Goal: Task Accomplishment & Management: Use online tool/utility

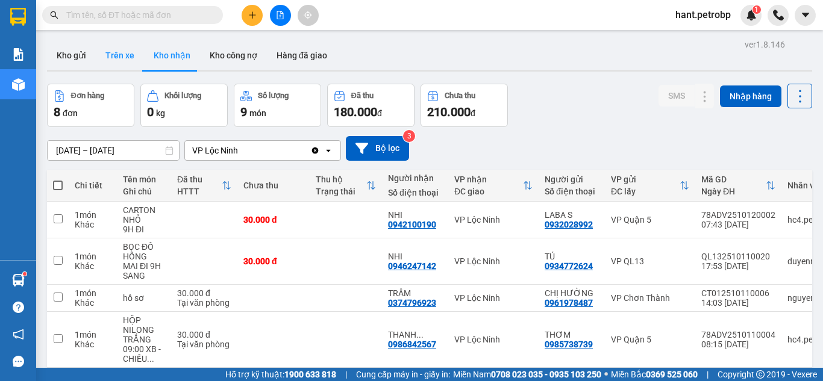
click at [116, 49] on button "Trên xe" at bounding box center [120, 55] width 48 height 29
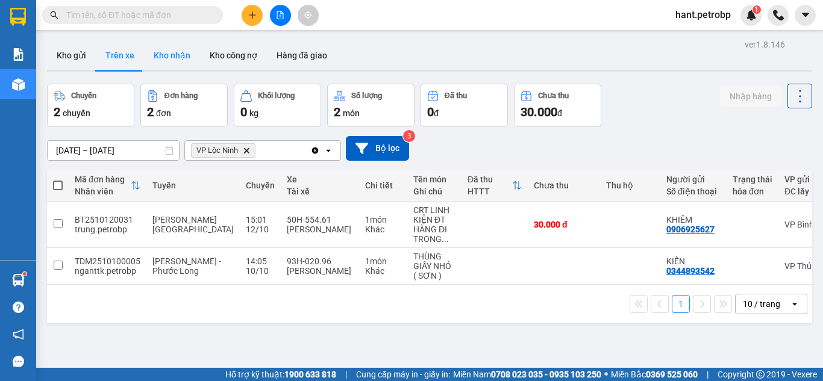
click at [158, 52] on button "Kho nhận" at bounding box center [172, 55] width 56 height 29
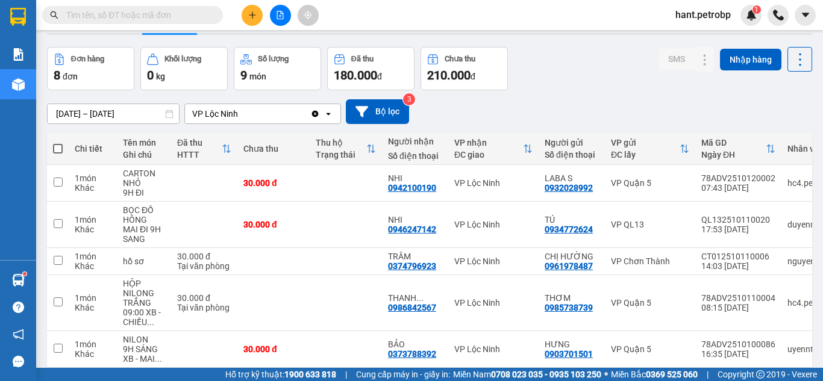
scroll to position [30, 0]
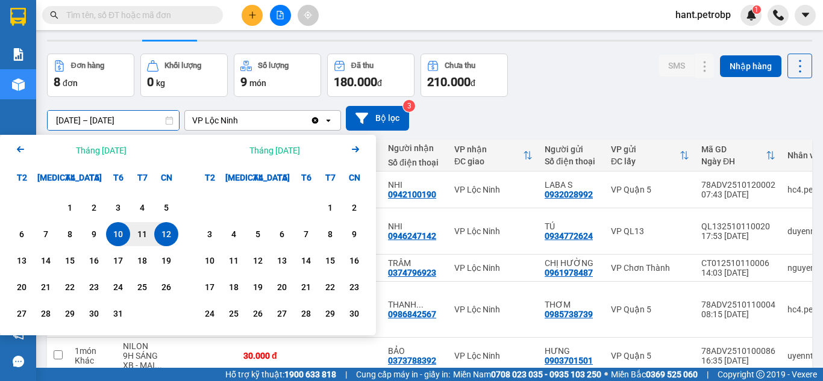
click at [110, 120] on input "[DATE] – [DATE]" at bounding box center [113, 120] width 131 height 19
click at [67, 210] on div "1" at bounding box center [69, 208] width 17 height 14
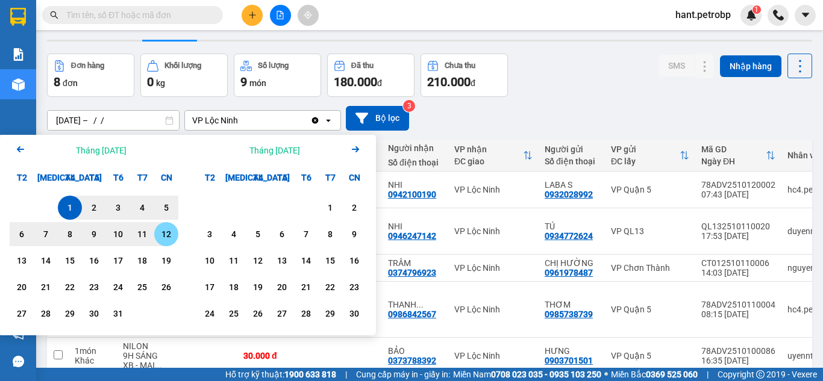
click at [161, 235] on div "12" at bounding box center [166, 234] width 17 height 14
type input "[DATE] – [DATE]"
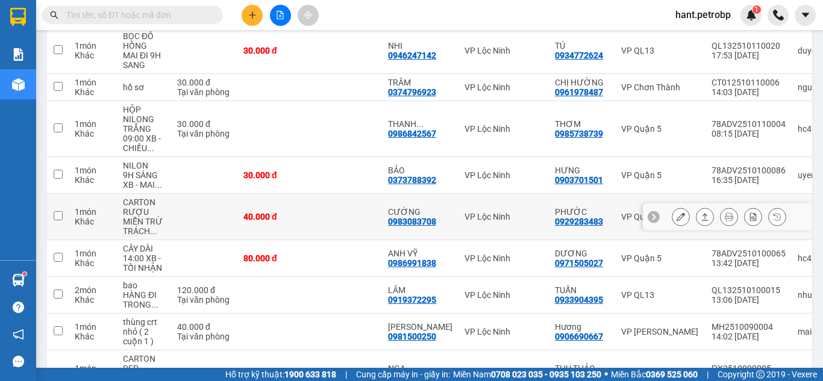
scroll to position [271, 0]
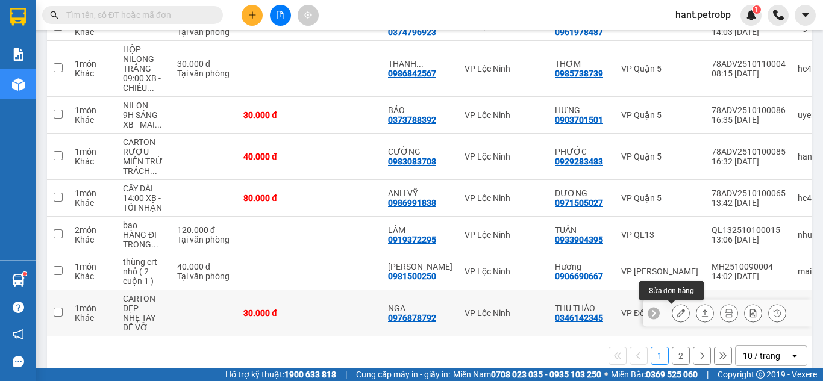
click at [676, 311] on icon at bounding box center [680, 313] width 8 height 8
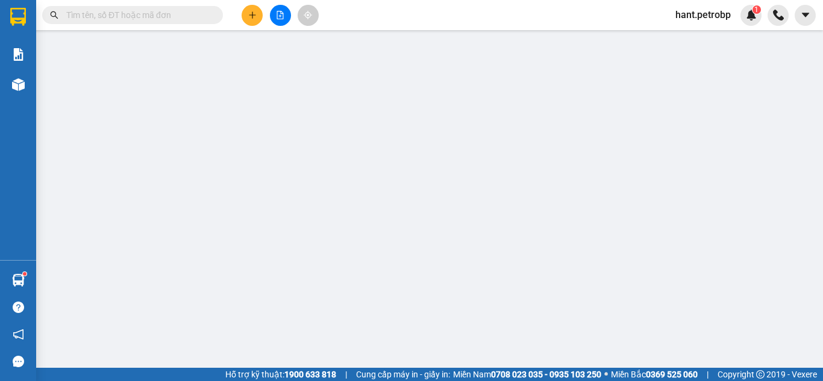
type input "0346142345"
type input "THU THẢO"
type input "0976878792"
type input "NGA"
type input "30.000"
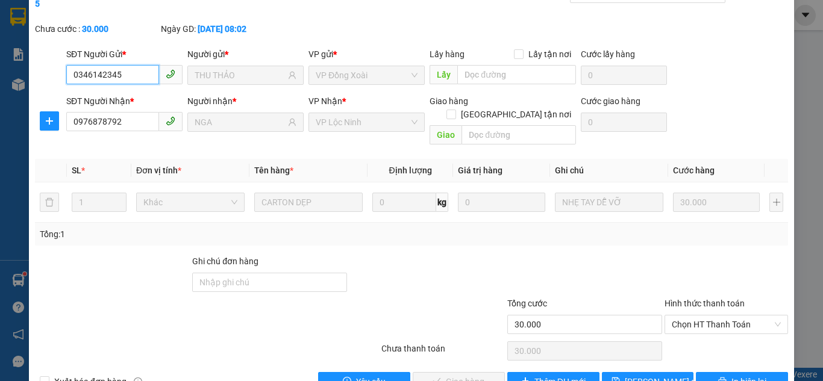
scroll to position [67, 0]
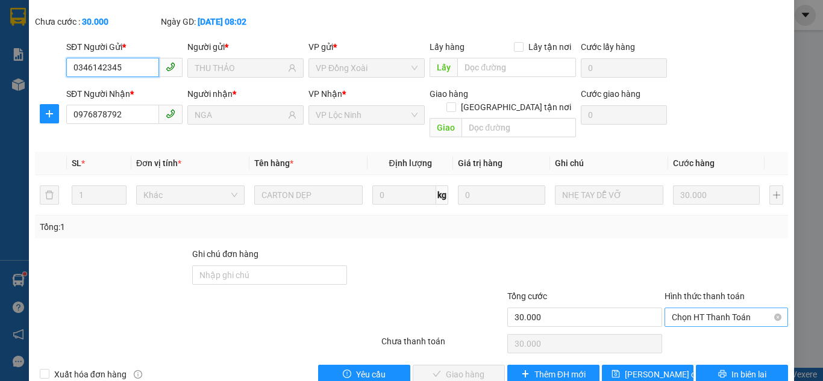
drag, startPoint x: 721, startPoint y: 291, endPoint x: 721, endPoint y: 300, distance: 9.0
click at [721, 308] on span "Chọn HT Thanh Toán" at bounding box center [725, 317] width 109 height 18
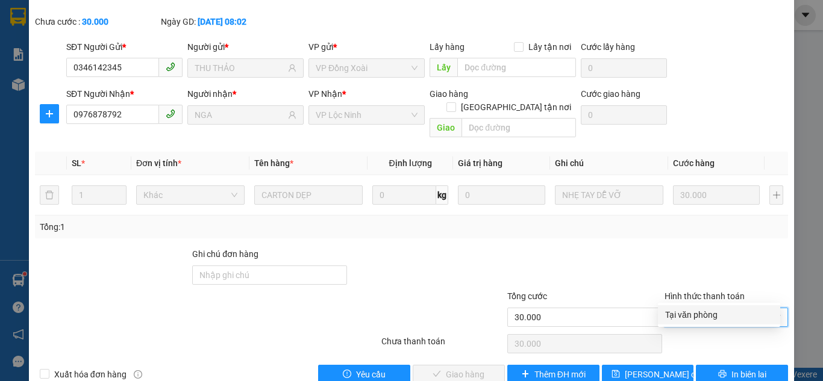
drag, startPoint x: 721, startPoint y: 300, endPoint x: 715, endPoint y: 310, distance: 12.2
click at [720, 310] on div "Tại văn phòng" at bounding box center [719, 314] width 122 height 19
type input "0"
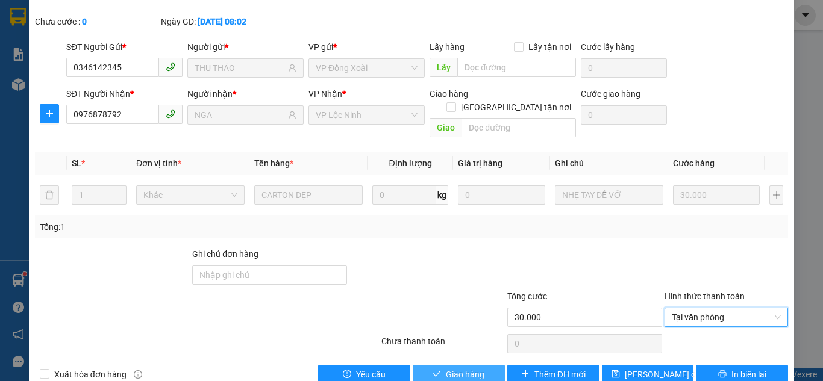
click at [483, 365] on button "Giao hàng" at bounding box center [459, 374] width 92 height 19
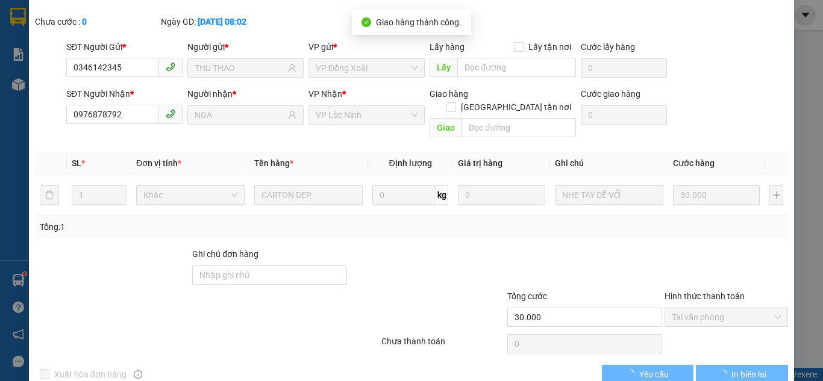
scroll to position [0, 0]
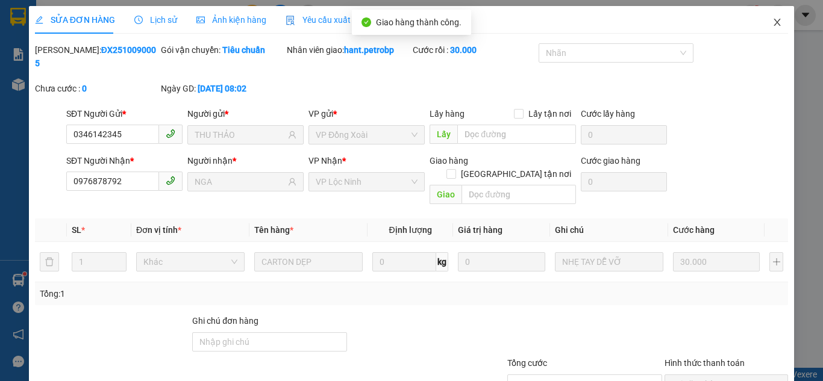
click at [762, 23] on span "Close" at bounding box center [777, 23] width 34 height 34
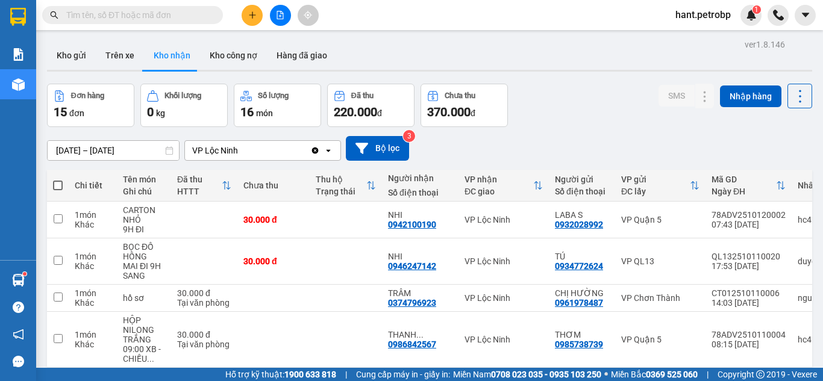
click at [66, 39] on div "ver 1.8.146 Kho gửi Trên xe Kho nhận Kho công nợ Hàng đã giao Đơn hàng 15 đơn K…" at bounding box center [429, 334] width 774 height 596
click at [64, 63] on button "Kho gửi" at bounding box center [71, 55] width 49 height 29
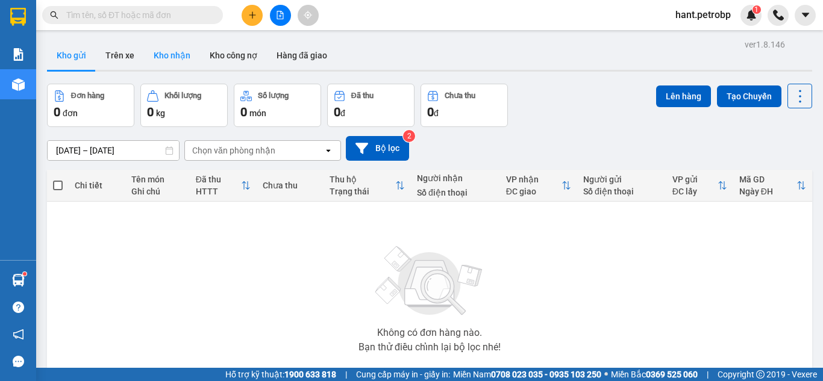
click at [161, 58] on button "Kho nhận" at bounding box center [172, 55] width 56 height 29
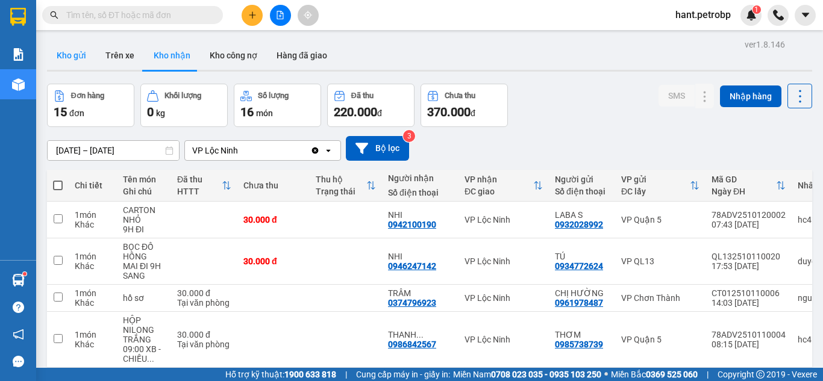
click at [80, 55] on button "Kho gửi" at bounding box center [71, 55] width 49 height 29
